Goal: Task Accomplishment & Management: Use online tool/utility

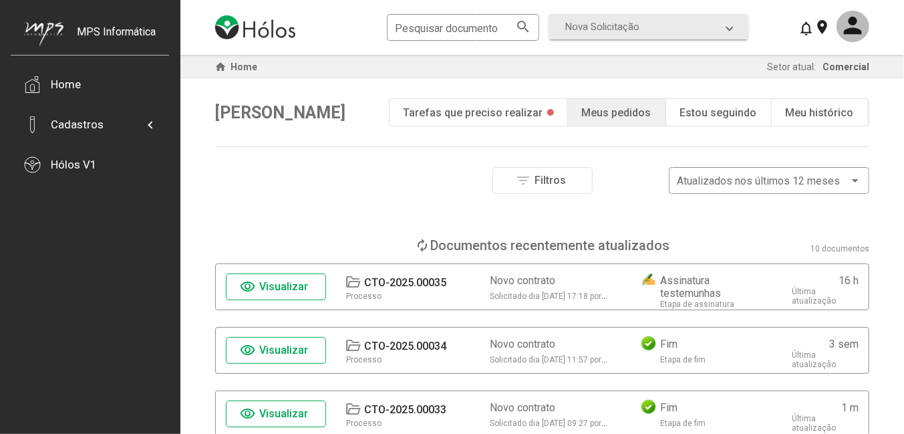
click at [293, 284] on span "Visualizar" at bounding box center [284, 286] width 49 height 13
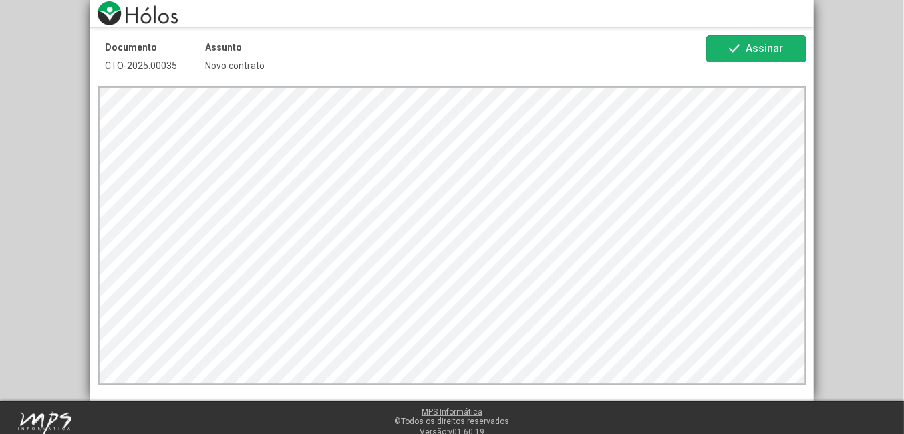
click at [780, 39] on span "check Assinar" at bounding box center [756, 48] width 60 height 23
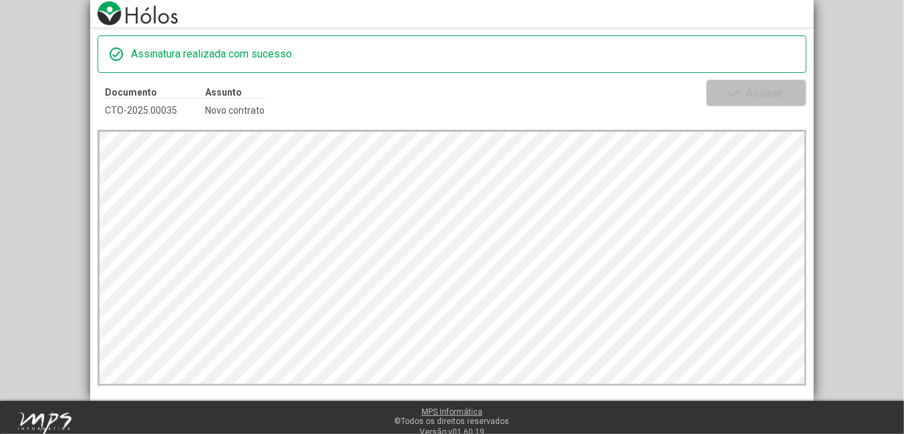
click at [848, 74] on div "check_circle Assinatura realizada com sucesso. Documento CTO-2025.00035 Assunto…" at bounding box center [452, 200] width 904 height 401
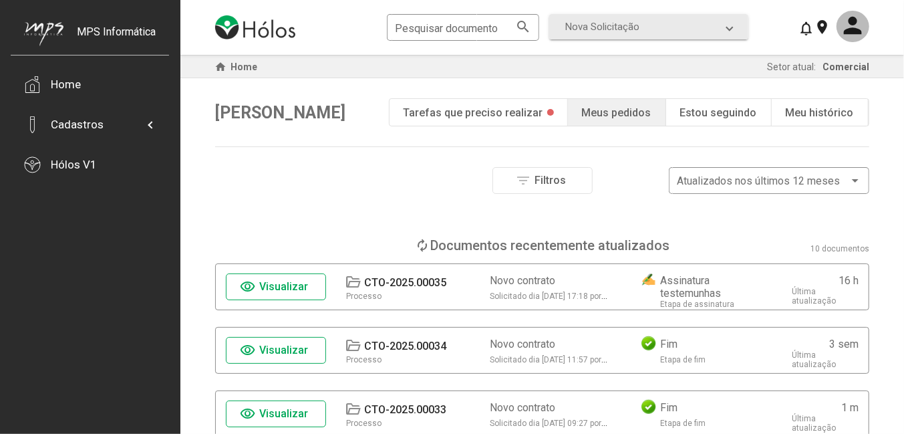
click at [313, 286] on button "visibility Visualizar" at bounding box center [276, 286] width 100 height 27
